Goal: Transaction & Acquisition: Book appointment/travel/reservation

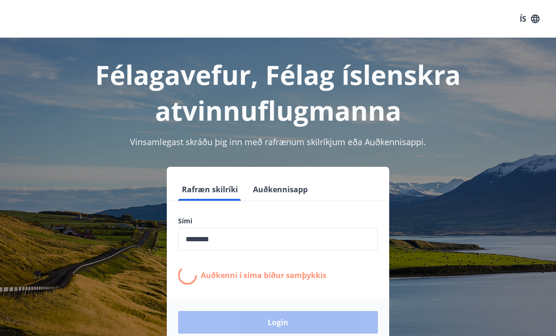
scroll to position [147, 0]
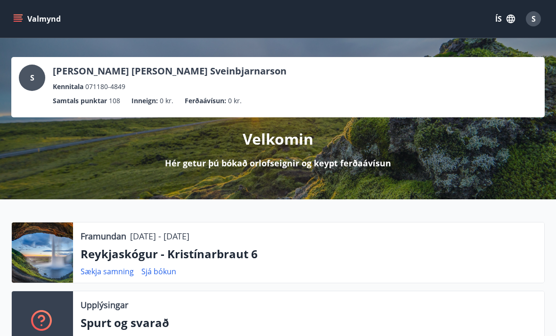
click at [22, 22] on icon "menu" at bounding box center [17, 18] width 9 height 9
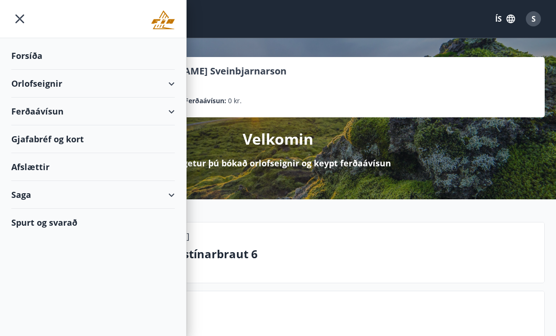
click at [139, 91] on div "Orlofseignir" at bounding box center [93, 84] width 164 height 28
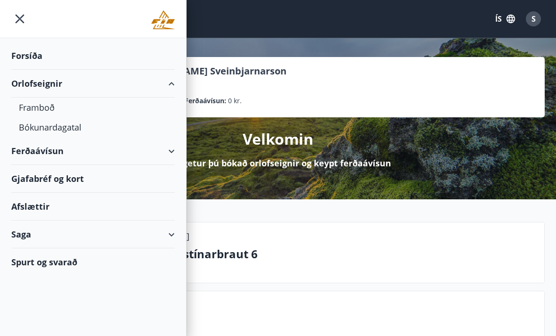
click at [142, 87] on div "Orlofseignir" at bounding box center [93, 84] width 164 height 28
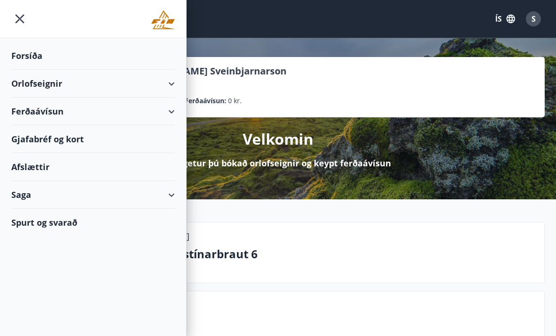
click at [174, 83] on div "Orlofseignir" at bounding box center [93, 84] width 164 height 28
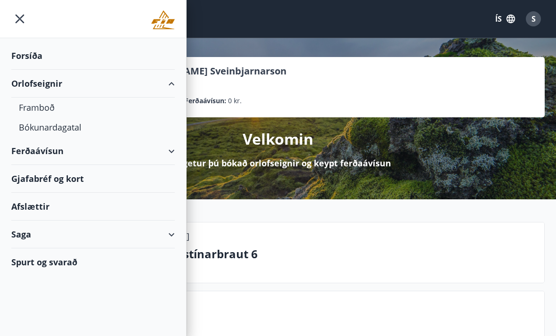
click at [60, 133] on div "Bókunardagatal" at bounding box center [93, 127] width 148 height 20
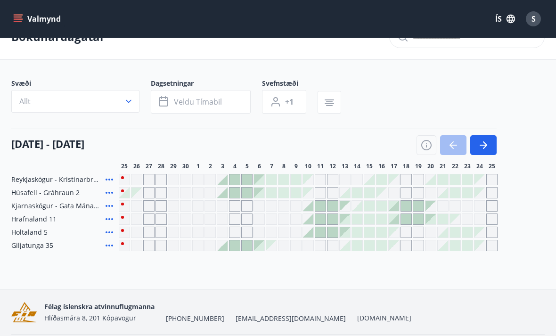
scroll to position [25, 0]
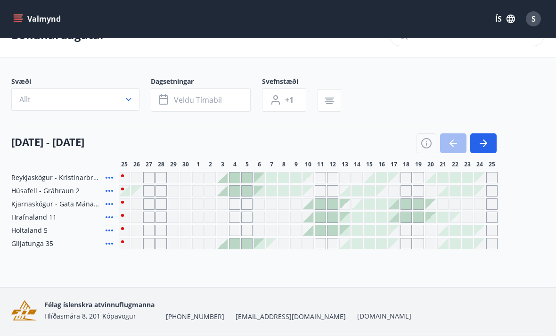
click at [484, 151] on button "button" at bounding box center [483, 143] width 26 height 20
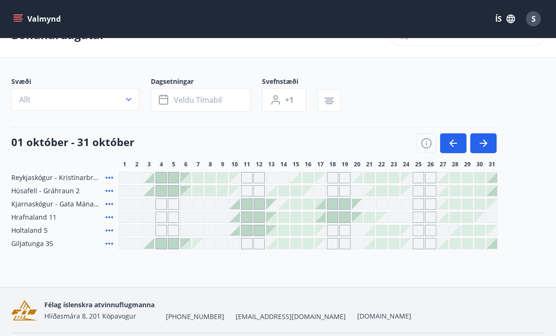
click at [488, 146] on icon "button" at bounding box center [483, 143] width 11 height 11
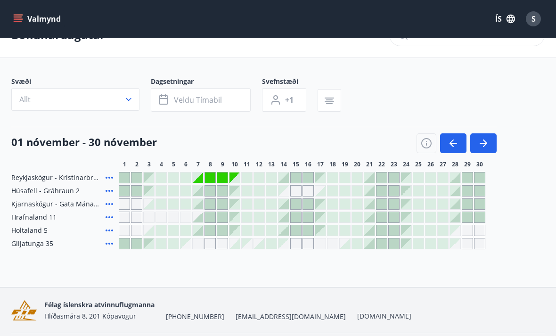
click at [488, 148] on icon "button" at bounding box center [483, 143] width 11 height 11
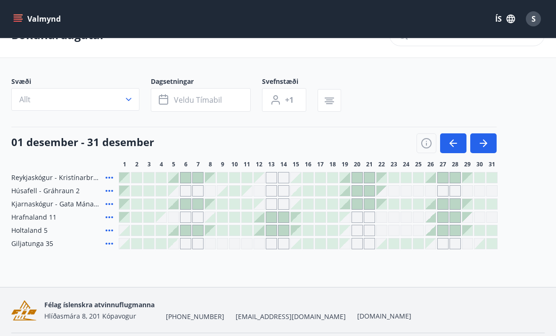
click at [109, 178] on icon at bounding box center [110, 178] width 8 height 2
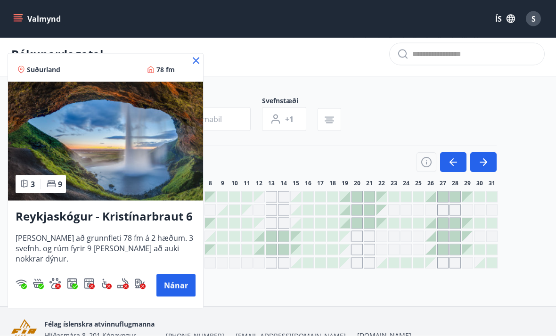
scroll to position [0, 0]
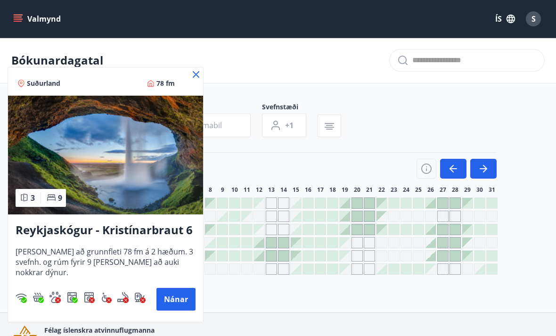
click at [176, 301] on button "Nánar" at bounding box center [175, 299] width 39 height 23
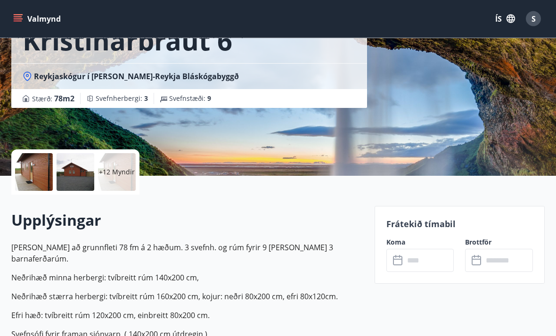
scroll to position [75, 0]
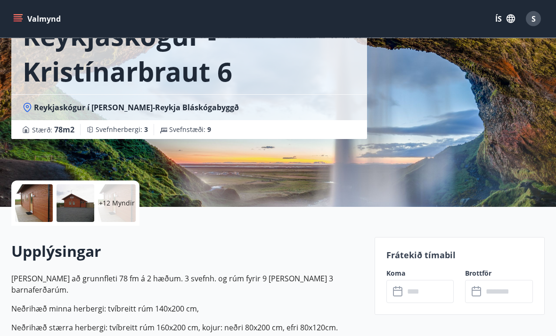
click at [83, 205] on div at bounding box center [76, 204] width 38 height 38
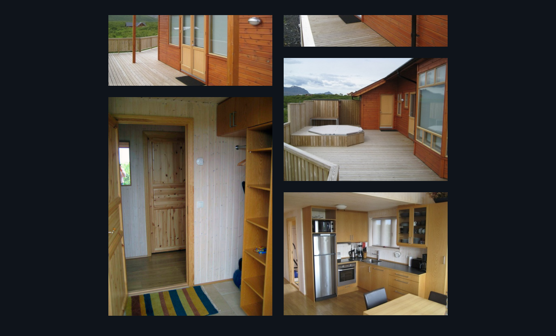
scroll to position [493, 0]
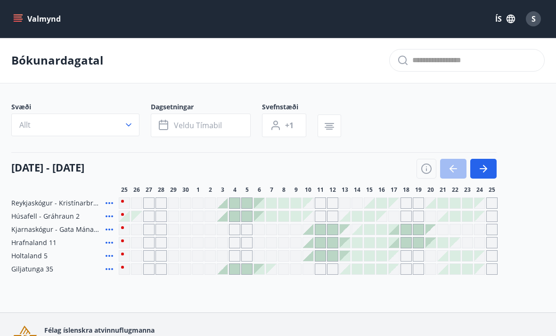
click at [484, 168] on icon "button" at bounding box center [483, 168] width 11 height 11
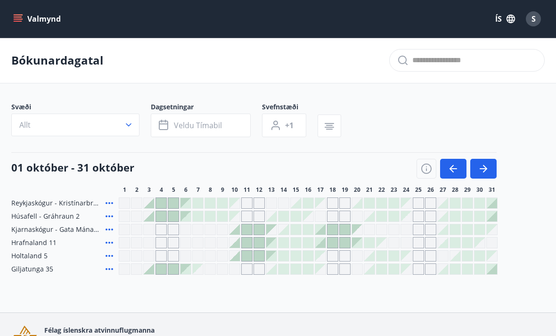
click at [486, 169] on icon "button" at bounding box center [485, 169] width 4 height 8
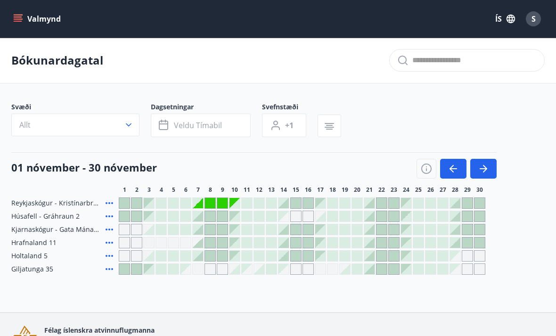
click at [486, 165] on icon "button" at bounding box center [483, 168] width 11 height 11
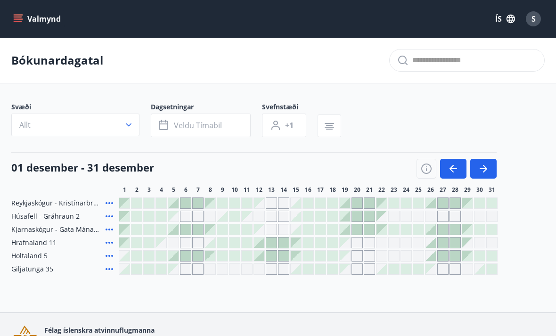
click at [175, 203] on div at bounding box center [173, 203] width 10 height 10
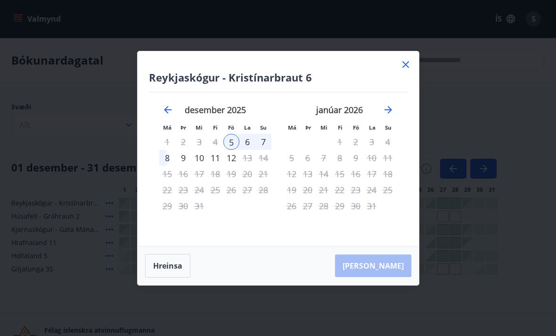
click at [170, 156] on div "8" at bounding box center [167, 158] width 16 height 16
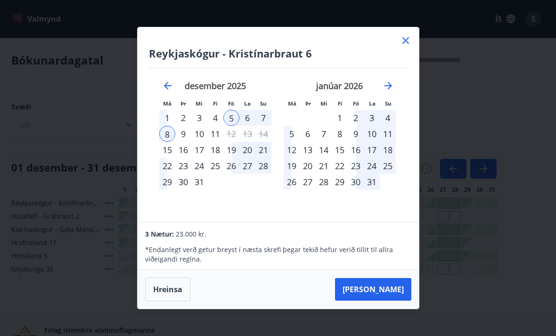
click at [390, 295] on button "Taka Frá" at bounding box center [373, 289] width 76 height 23
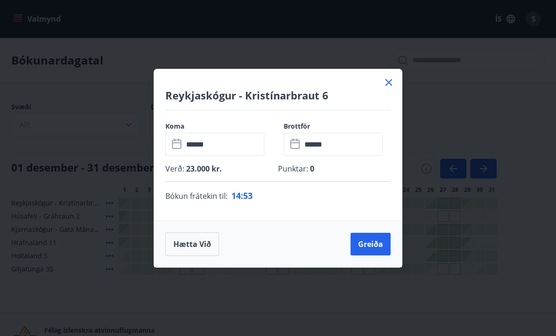
click at [371, 245] on button "Greiða" at bounding box center [371, 244] width 40 height 23
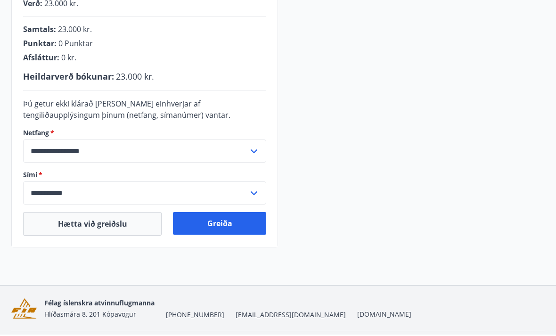
scroll to position [244, 0]
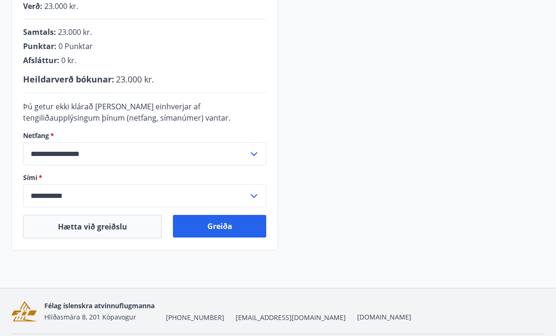
click at [230, 228] on button "Greiða" at bounding box center [219, 226] width 93 height 23
